Goal: Book appointment/travel/reservation

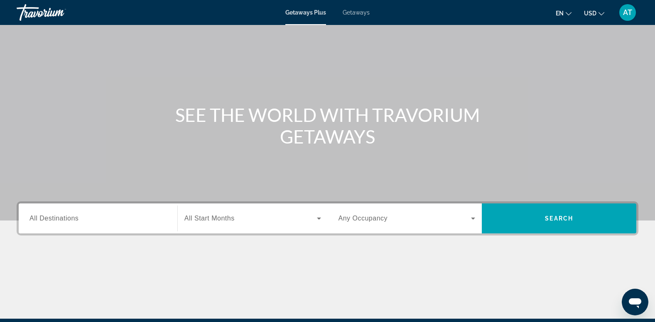
scroll to position [34, 0]
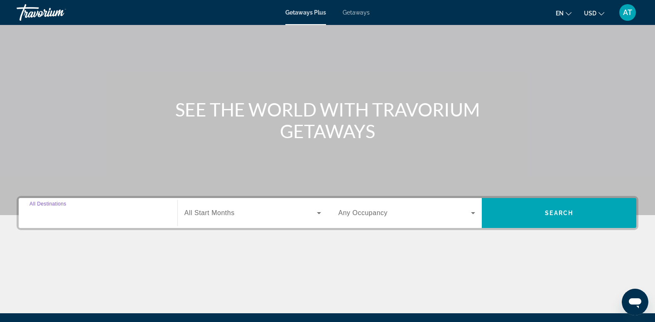
click at [100, 212] on input "Destination All Destinations" at bounding box center [98, 213] width 137 height 10
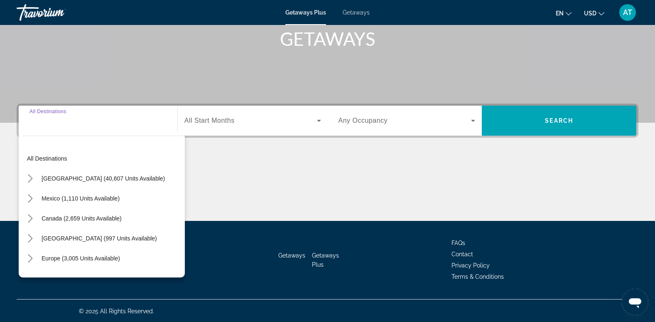
scroll to position [128, 0]
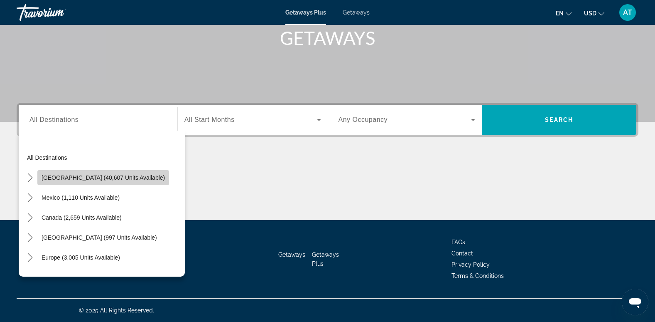
click at [136, 174] on span "United States (40,607 units available)" at bounding box center [103, 177] width 123 height 7
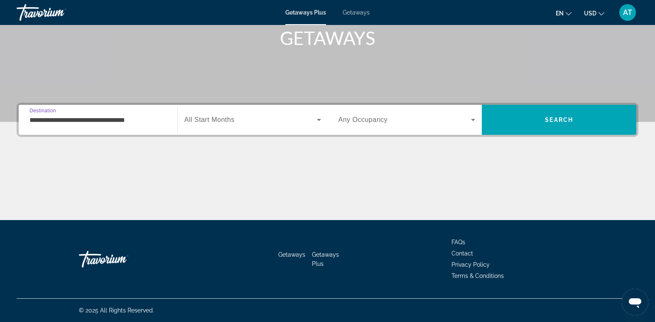
click at [66, 118] on input "**********" at bounding box center [98, 120] width 137 height 10
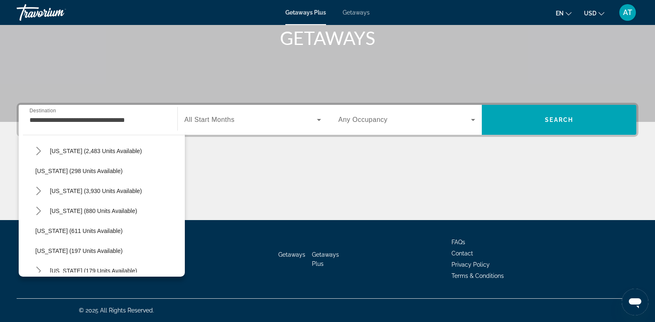
scroll to position [417, 0]
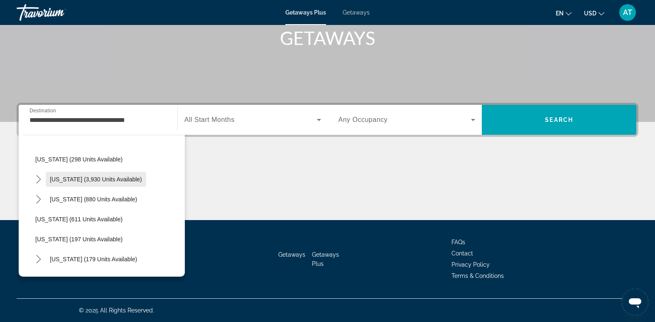
click at [113, 179] on span "Nevada (3,930 units available)" at bounding box center [96, 179] width 92 height 7
type input "**********"
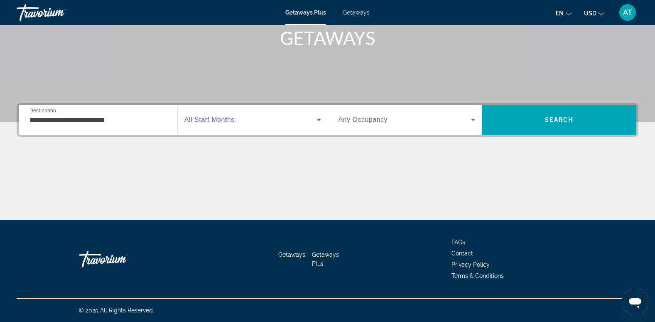
click at [319, 119] on icon "Search widget" at bounding box center [319, 120] width 4 height 2
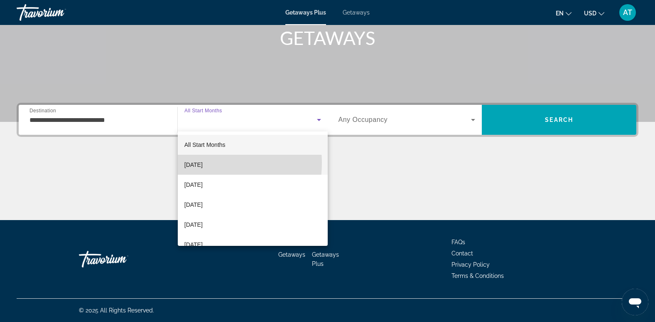
click at [203, 163] on span "October 2025" at bounding box center [193, 165] width 18 height 10
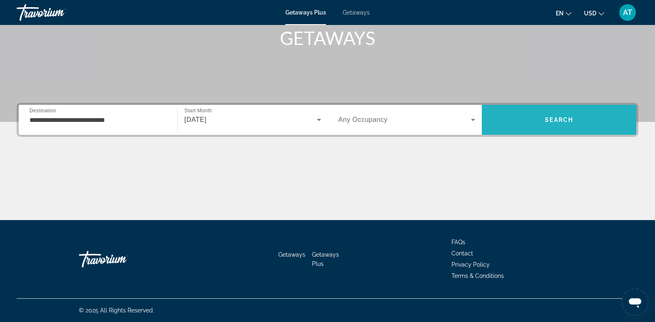
click at [539, 118] on span "Search" at bounding box center [559, 120] width 155 height 20
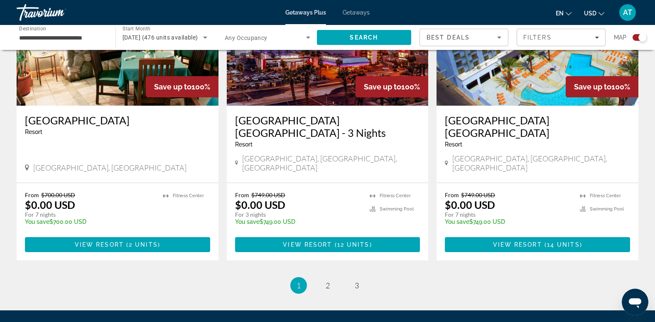
scroll to position [1223, 0]
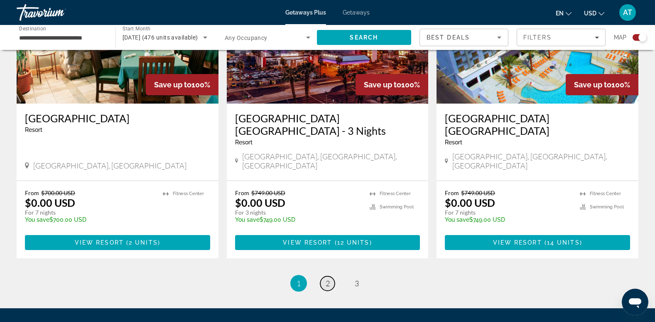
click at [326, 278] on span "2" at bounding box center [328, 282] width 4 height 9
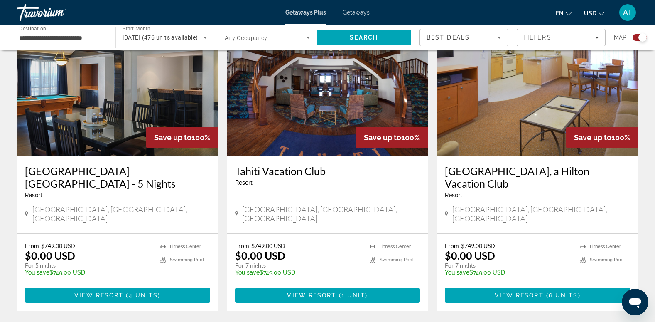
scroll to position [316, 0]
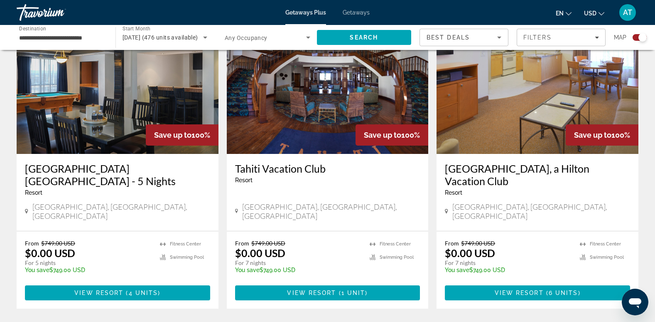
click at [139, 167] on h3 "OYO Hotel & Casino Las Vegas - 5 Nights" at bounding box center [117, 174] width 185 height 25
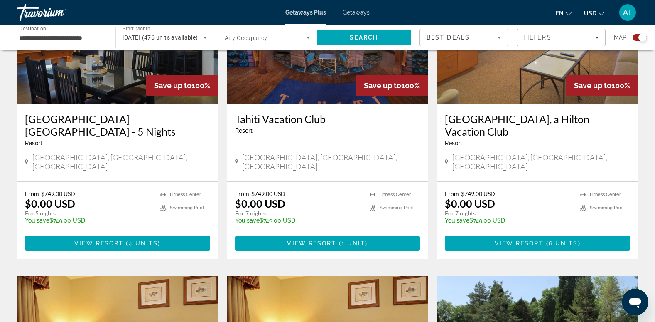
scroll to position [363, 0]
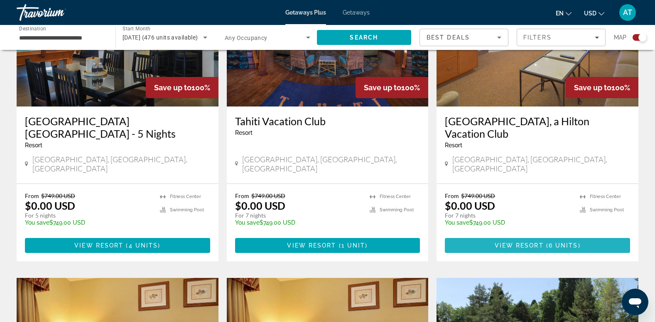
click at [529, 242] on span "View Resort" at bounding box center [519, 245] width 49 height 7
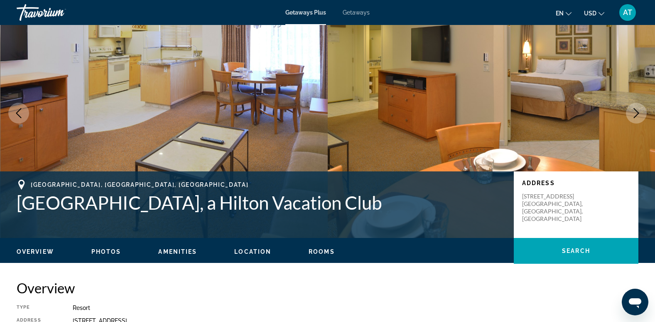
scroll to position [30, 0]
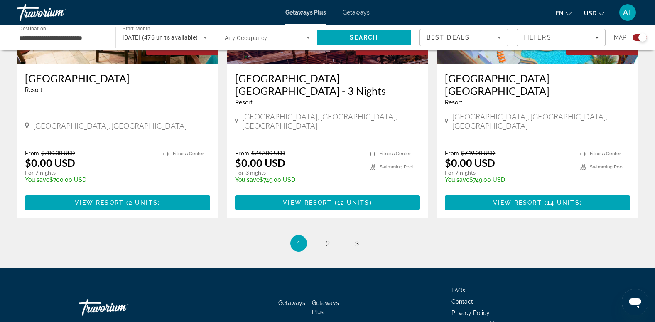
scroll to position [1280, 0]
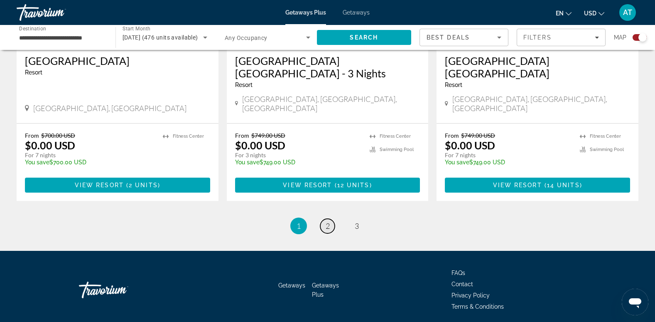
click at [329, 221] on span "2" at bounding box center [328, 225] width 4 height 9
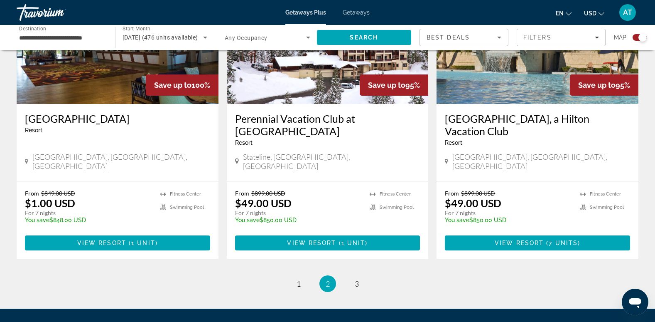
scroll to position [1285, 0]
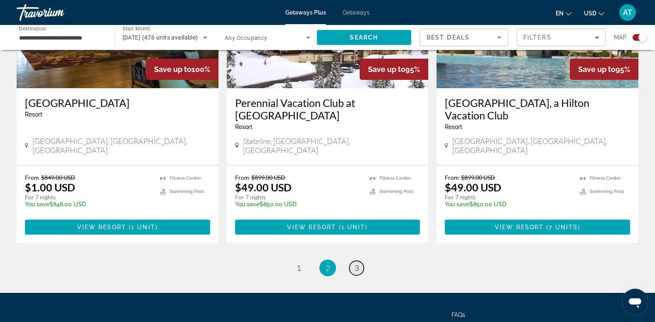
click at [357, 263] on span "3" at bounding box center [357, 267] width 4 height 9
